Goal: Check status: Check status

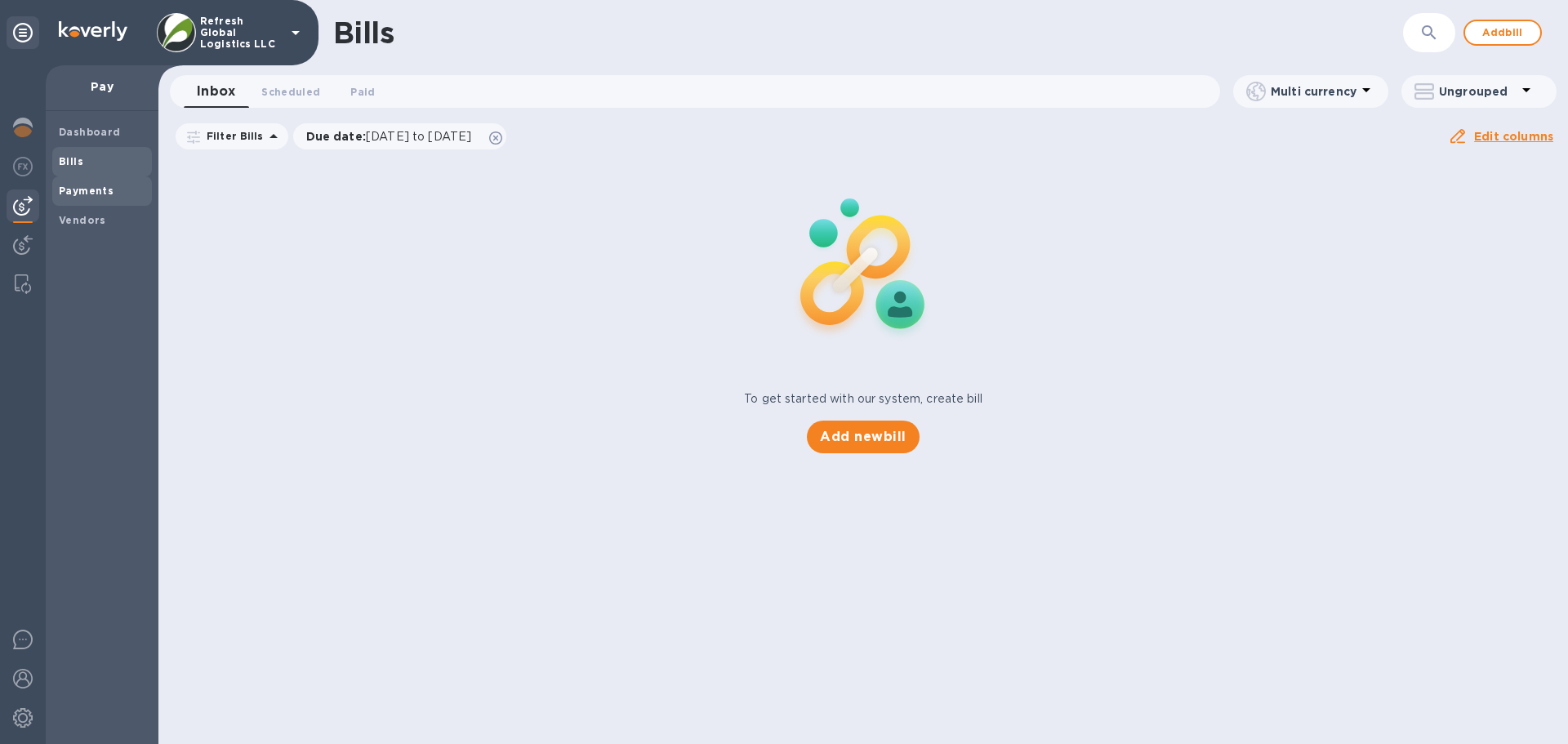
click at [90, 189] on b "Payments" at bounding box center [86, 190] width 55 height 12
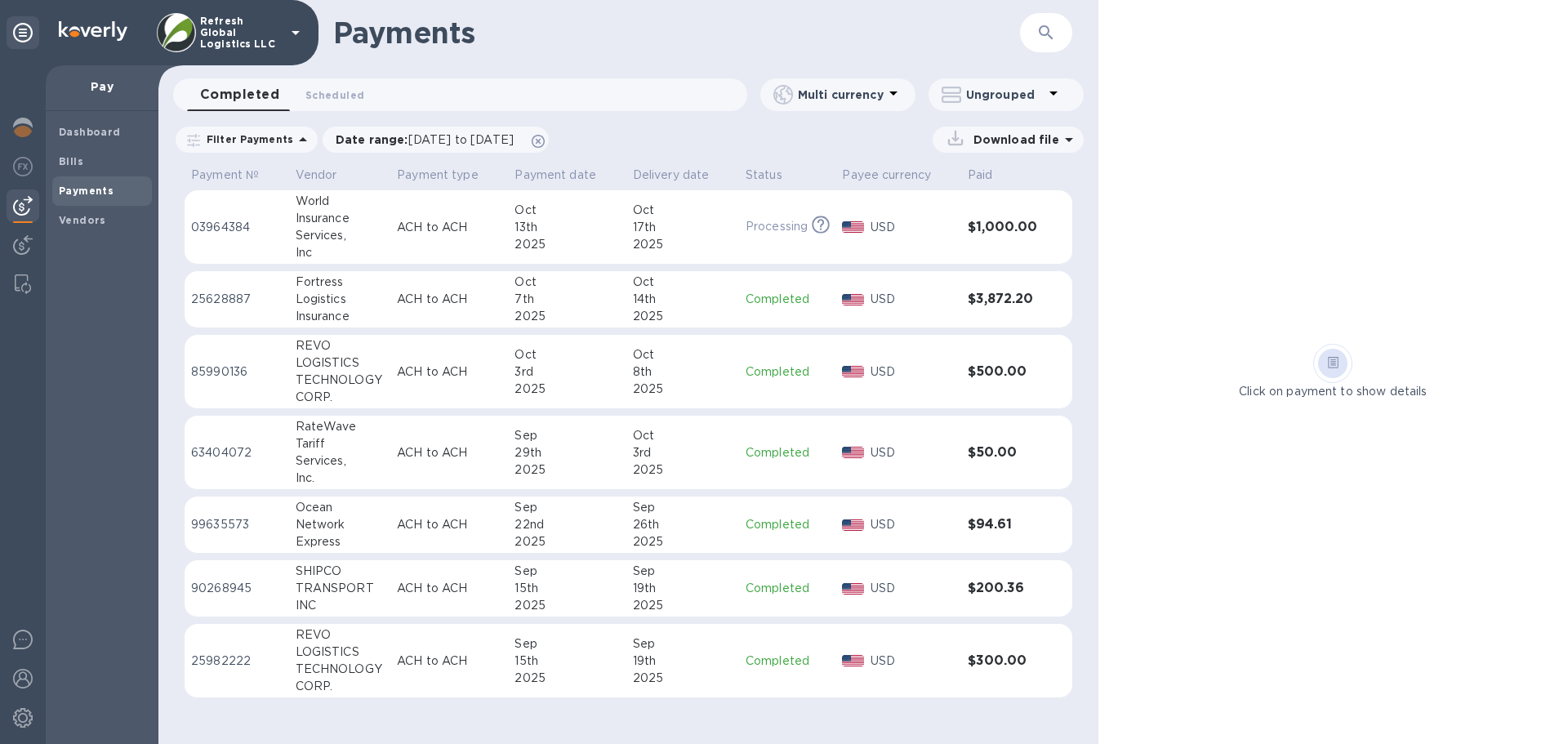
click at [420, 224] on p "ACH to ACH" at bounding box center [449, 228] width 105 height 17
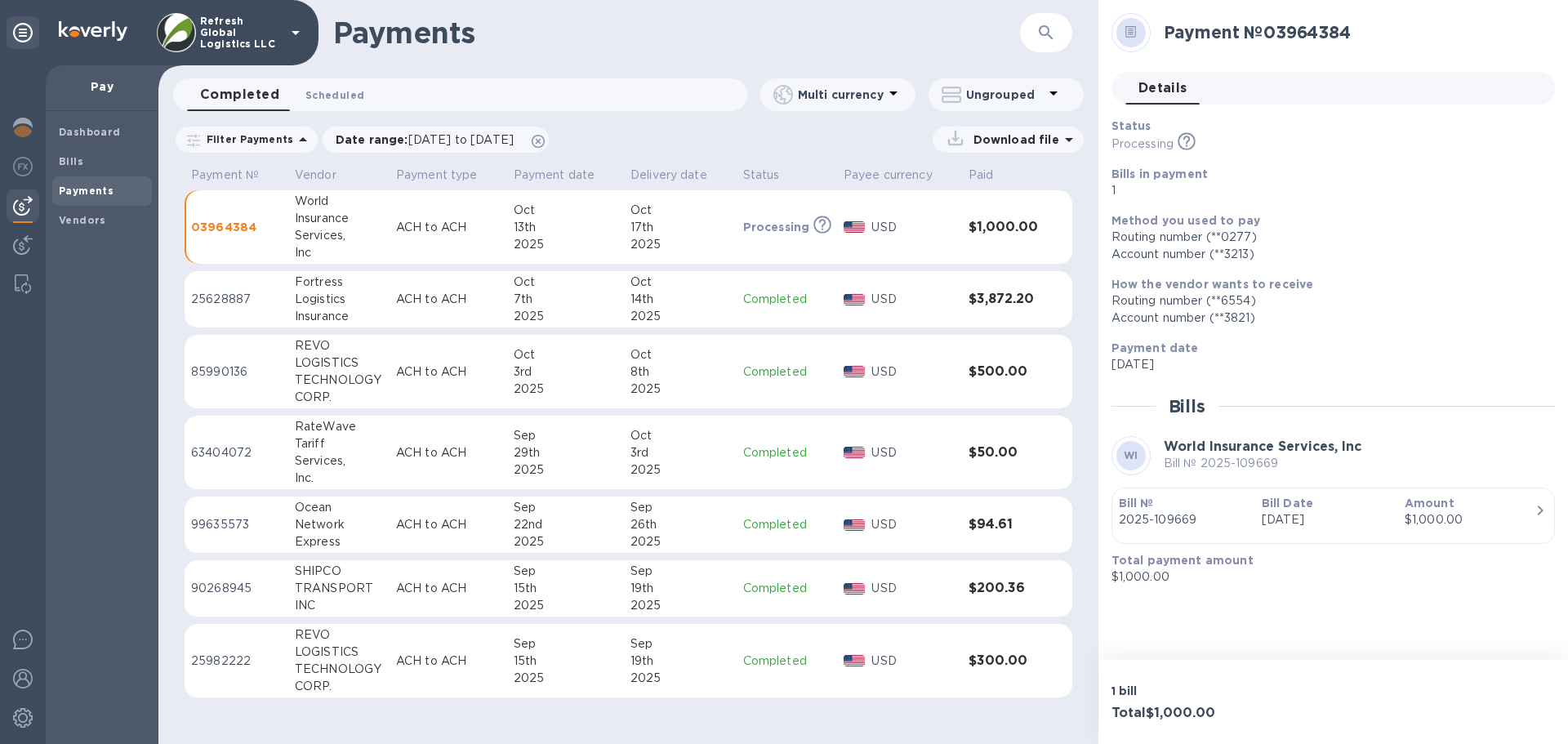
drag, startPoint x: 340, startPoint y: 95, endPoint x: 328, endPoint y: 93, distance: 12.2
click at [339, 95] on span "Scheduled 0" at bounding box center [335, 95] width 59 height 17
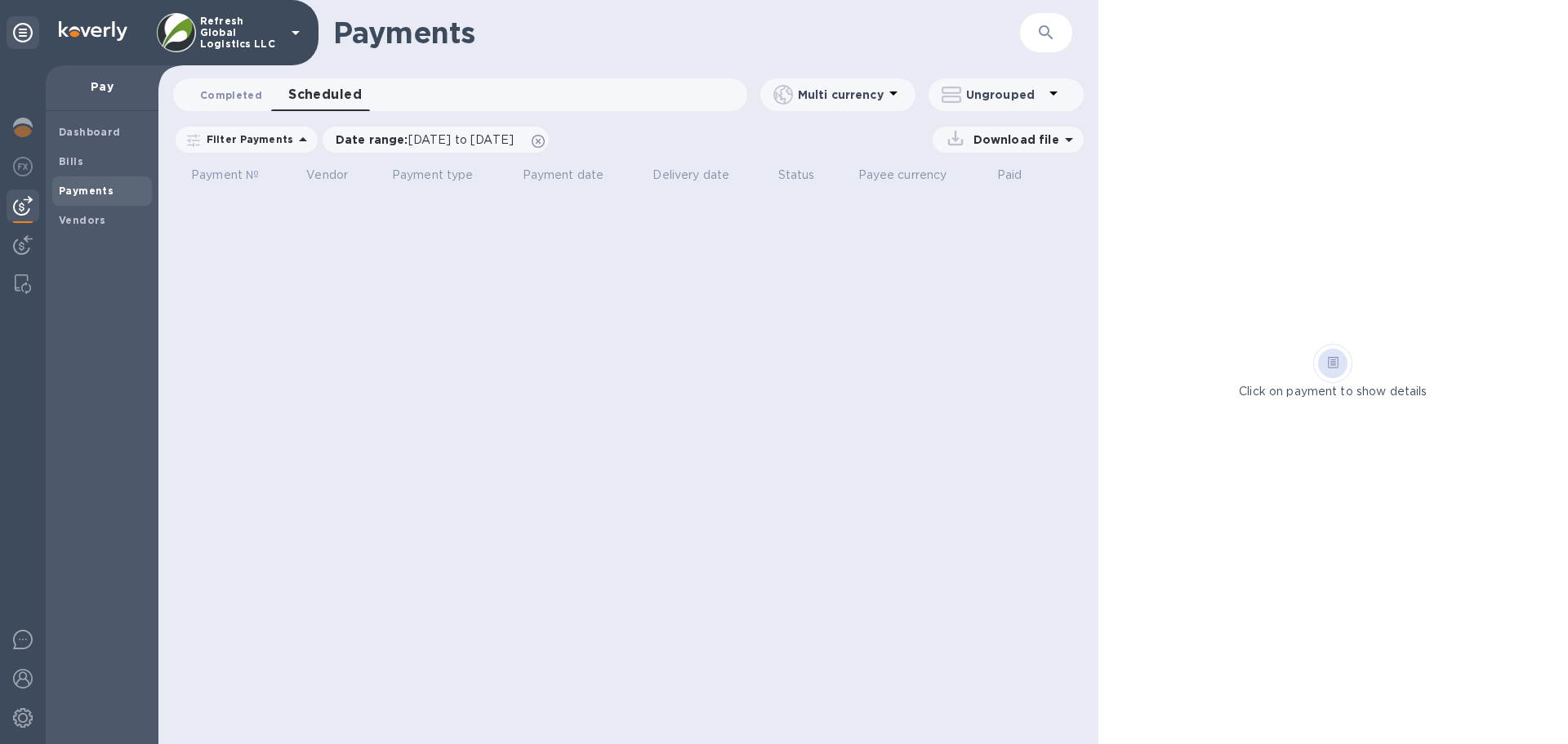
click at [221, 95] on span "Completed 0" at bounding box center [231, 95] width 62 height 17
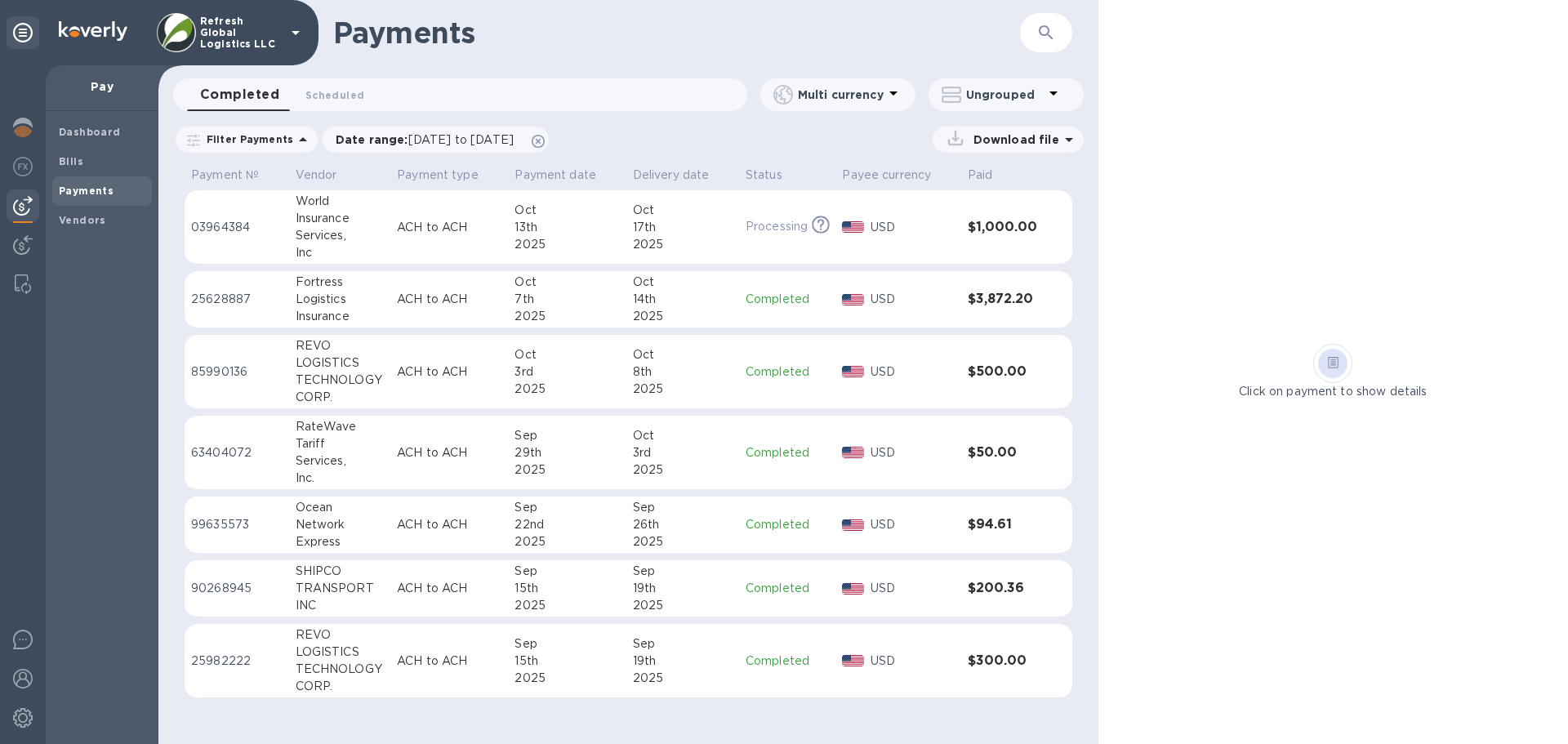
click at [1061, 144] on icon at bounding box center [1069, 139] width 20 height 20
click at [764, 140] on div "Download file Download Payments detailed XLSX file PDF file Payments summary" at bounding box center [821, 139] width 526 height 26
click at [369, 228] on div "Services," at bounding box center [340, 235] width 89 height 17
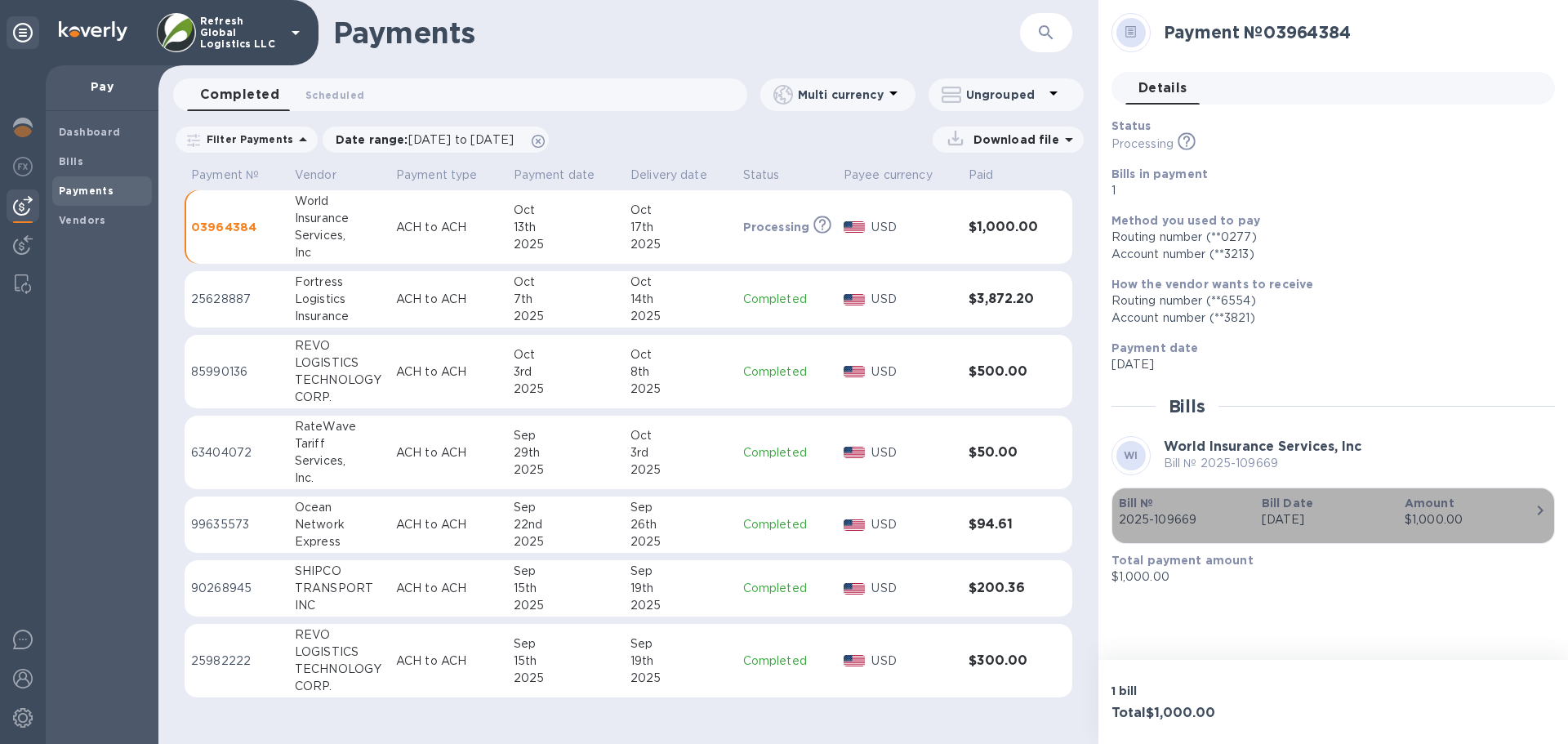
click at [1487, 504] on p "Amount" at bounding box center [1470, 503] width 130 height 16
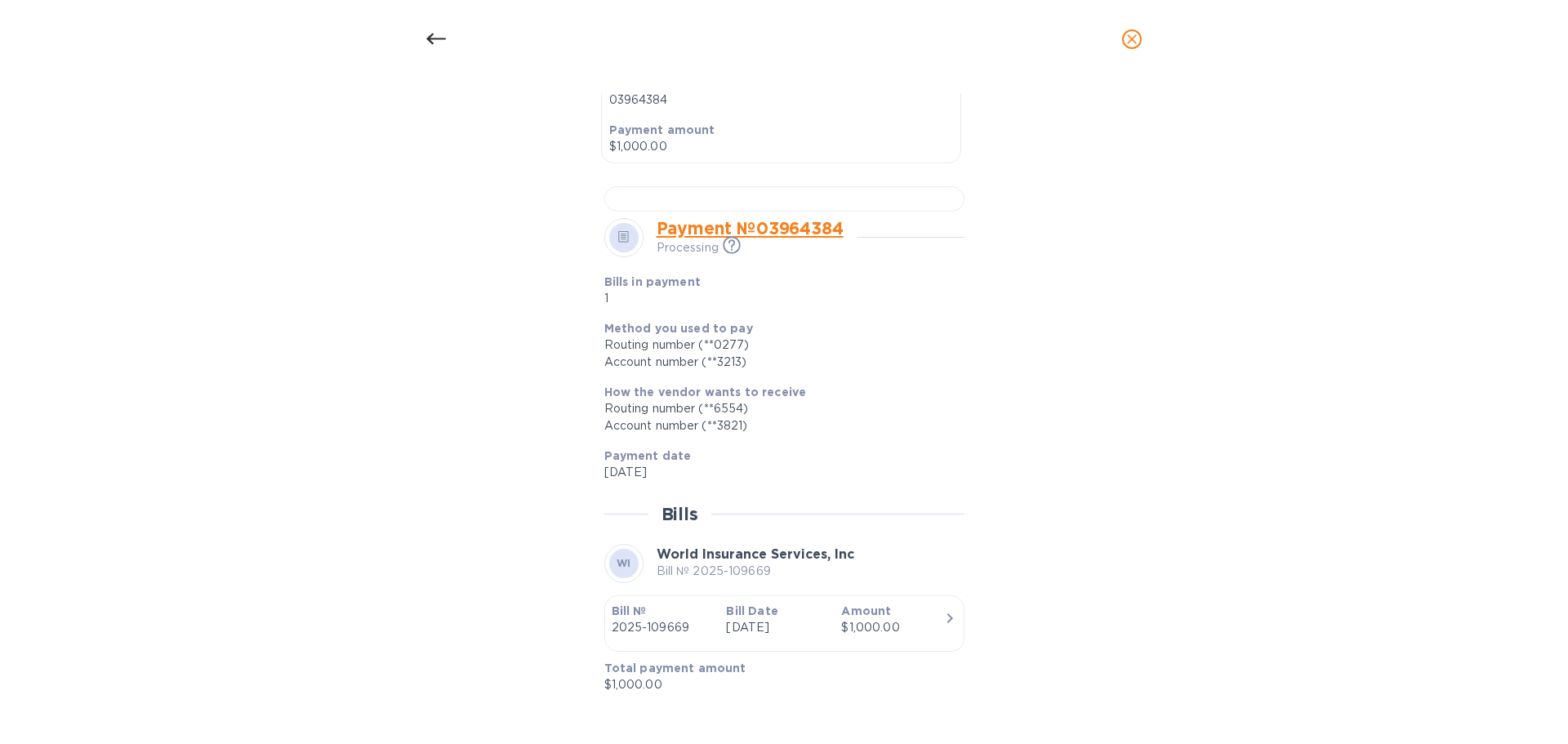
scroll to position [961, 0]
click at [949, 618] on icon "button" at bounding box center [950, 618] width 20 height 20
click at [823, 626] on p "[DATE]" at bounding box center [777, 628] width 102 height 17
click at [785, 232] on link "Payment № 03964384" at bounding box center [750, 228] width 187 height 21
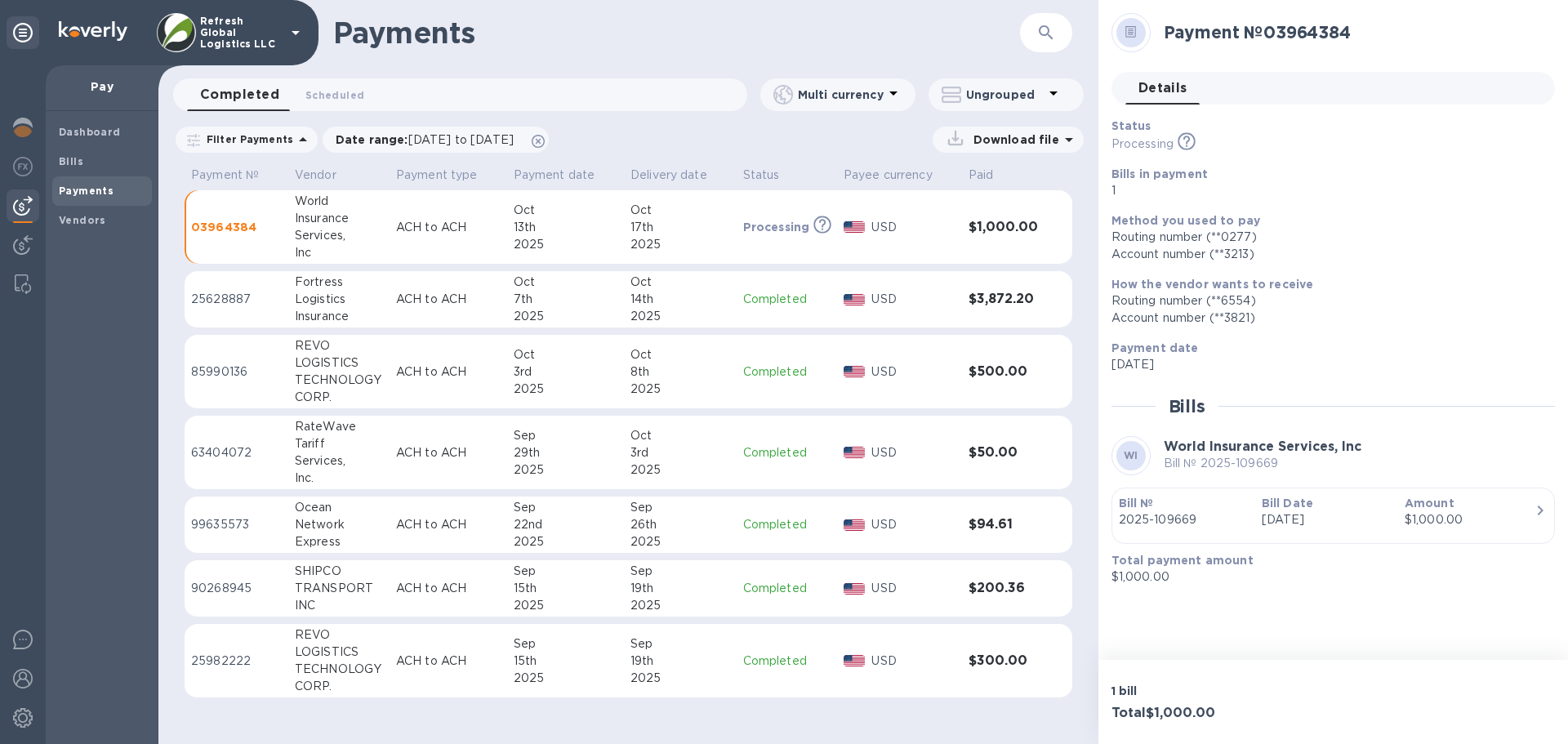
scroll to position [418, 0]
click at [439, 221] on p "ACH to ACH" at bounding box center [448, 228] width 105 height 17
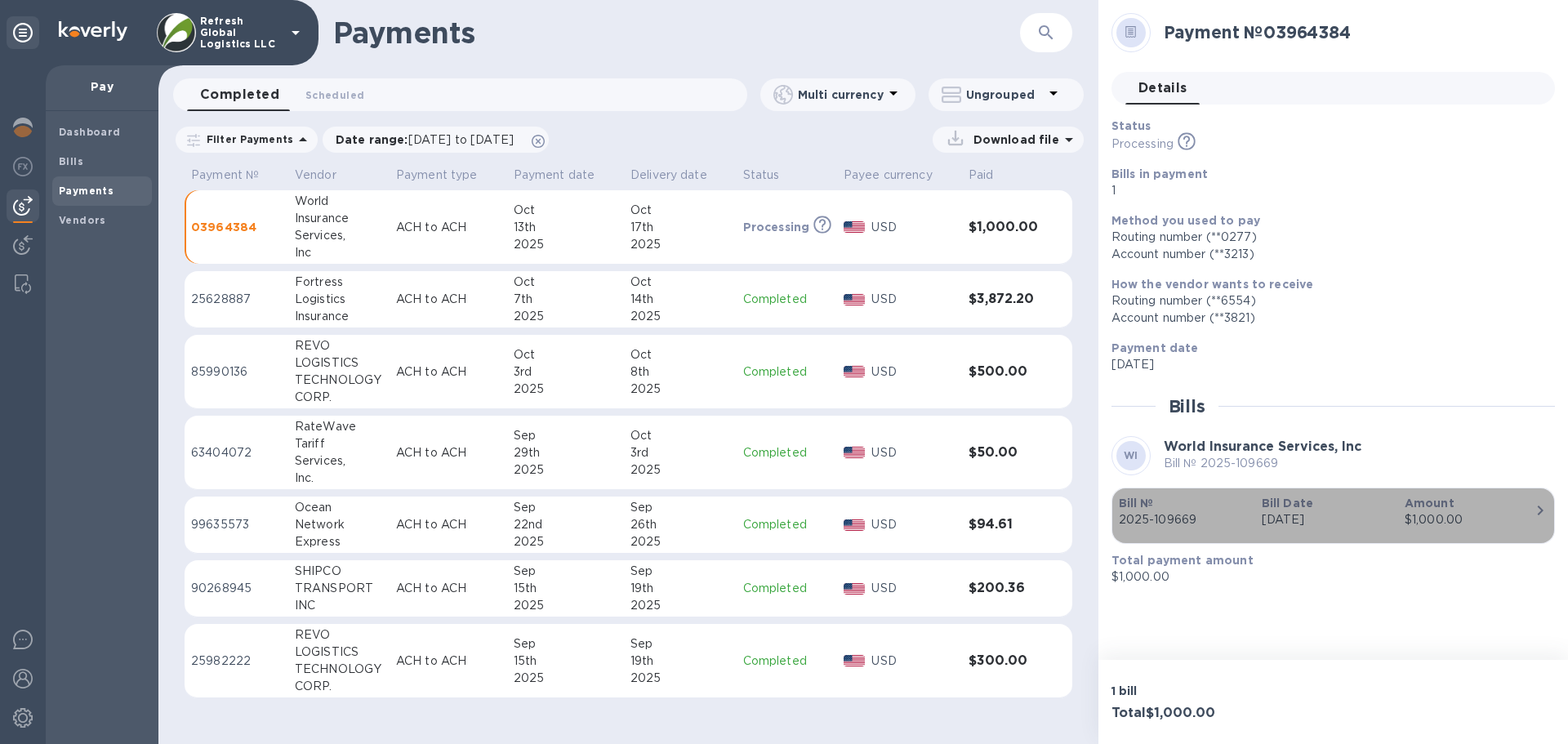
click at [1216, 513] on p "2025-109669" at bounding box center [1184, 520] width 130 height 17
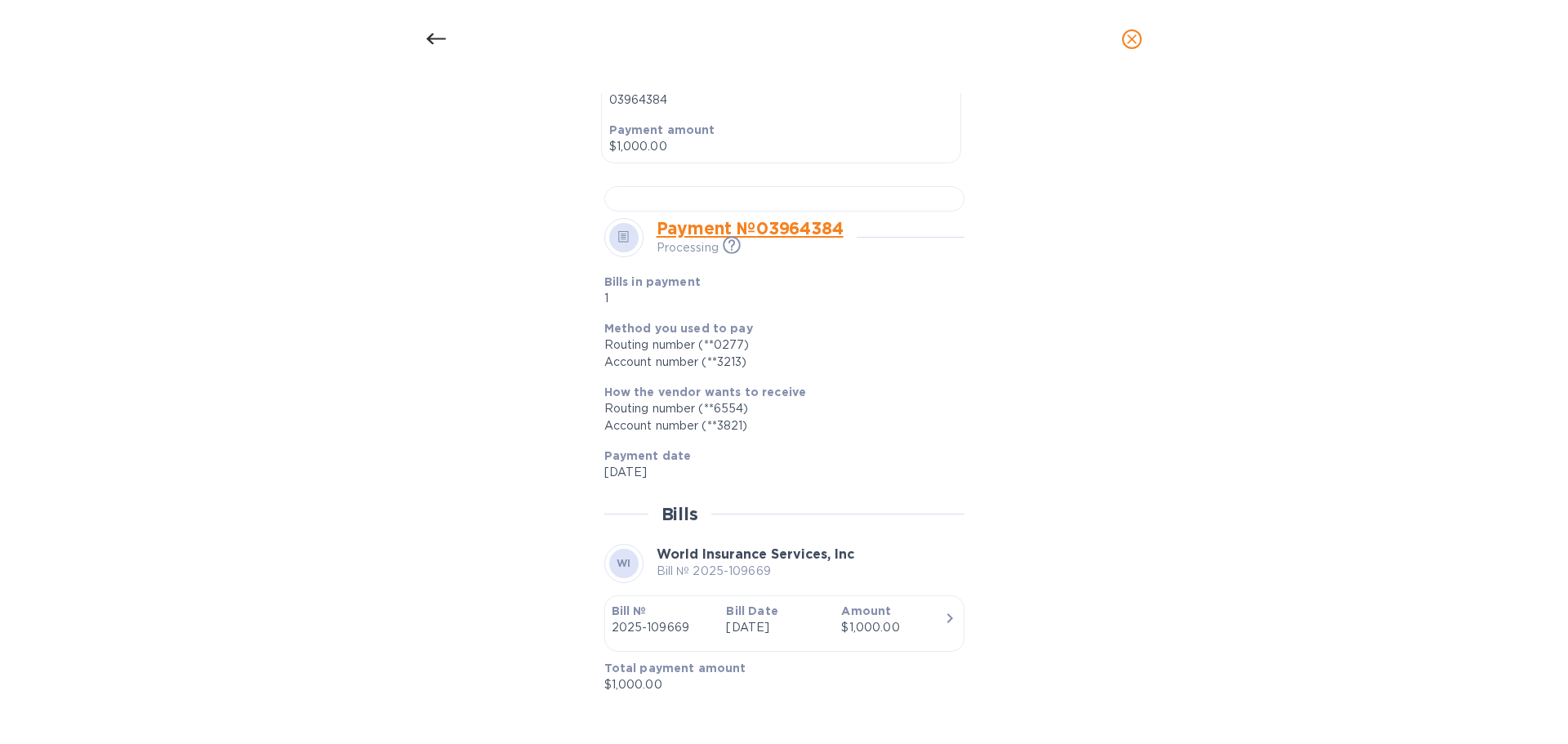
scroll to position [961, 0]
